Goal: Entertainment & Leisure: Consume media (video, audio)

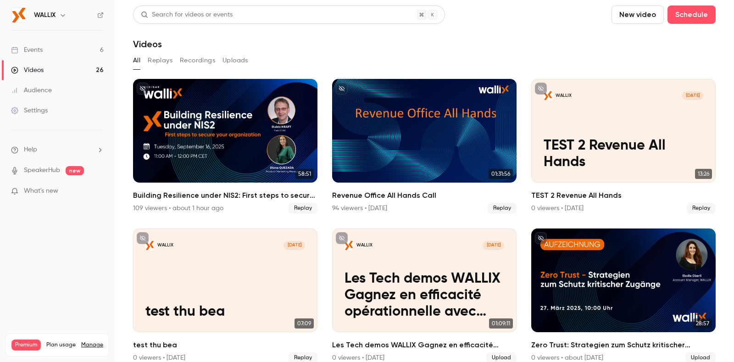
click at [43, 288] on nav "WALLIX Events 6 Videos 26 Audience Settings Help SpeakerHub new What's new Prem…" at bounding box center [57, 181] width 115 height 362
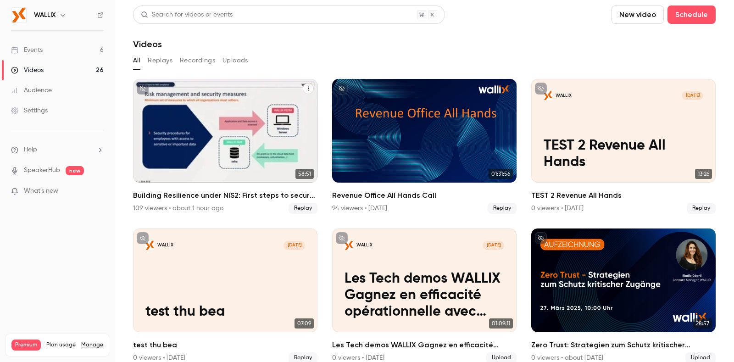
click at [223, 132] on div "Building Resilience under NIS2: First steps to secure your organization" at bounding box center [225, 131] width 184 height 104
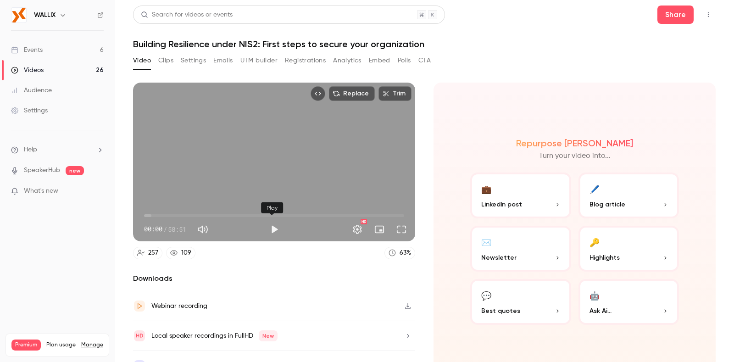
click at [272, 228] on button "Play" at bounding box center [274, 229] width 18 height 18
click at [271, 226] on button "Pause" at bounding box center [274, 229] width 18 height 18
type input "**"
click at [43, 244] on nav "WALLIX Events 6 Videos 26 Audience Settings Help SpeakerHub new What's new Prem…" at bounding box center [57, 181] width 115 height 362
